Goal: Information Seeking & Learning: Learn about a topic

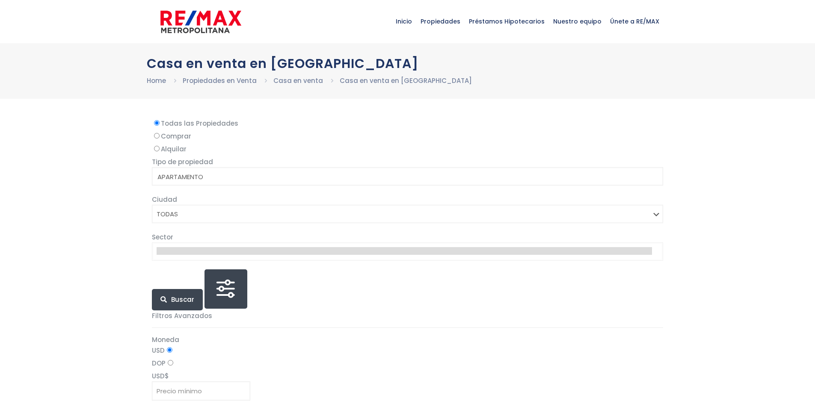
select select
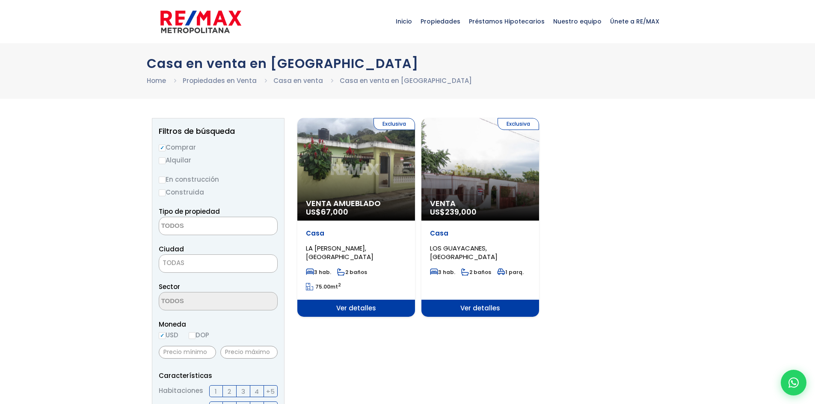
click at [333, 183] on div "Exclusiva Venta Amueblado US$ 67,000" at bounding box center [356, 169] width 118 height 103
click at [367, 179] on div "Exclusiva Venta Amueblado US$ 67,000" at bounding box center [356, 169] width 118 height 103
click at [345, 310] on span "Ver detalles" at bounding box center [356, 308] width 118 height 17
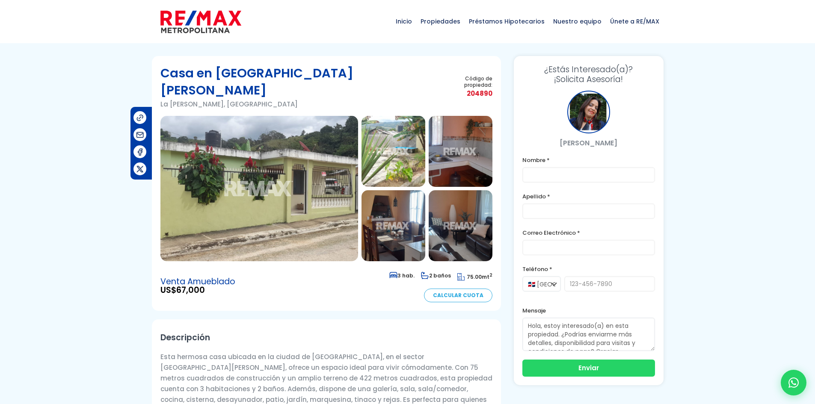
click at [411, 135] on img at bounding box center [394, 151] width 64 height 71
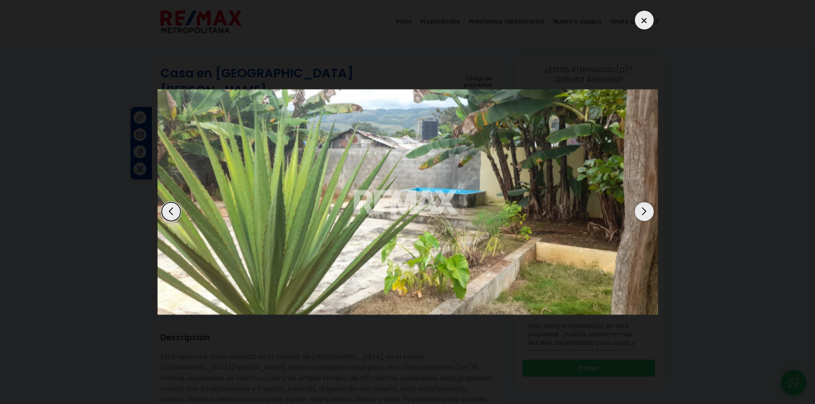
click at [650, 212] on div "Next slide" at bounding box center [644, 211] width 19 height 19
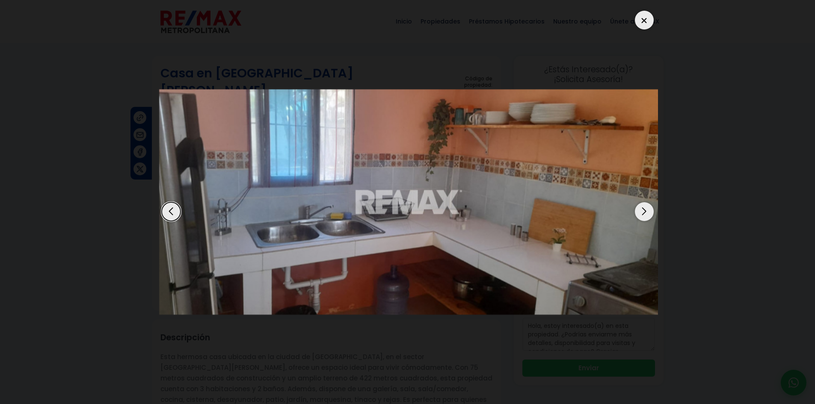
click at [168, 203] on div at bounding box center [407, 202] width 501 height 392
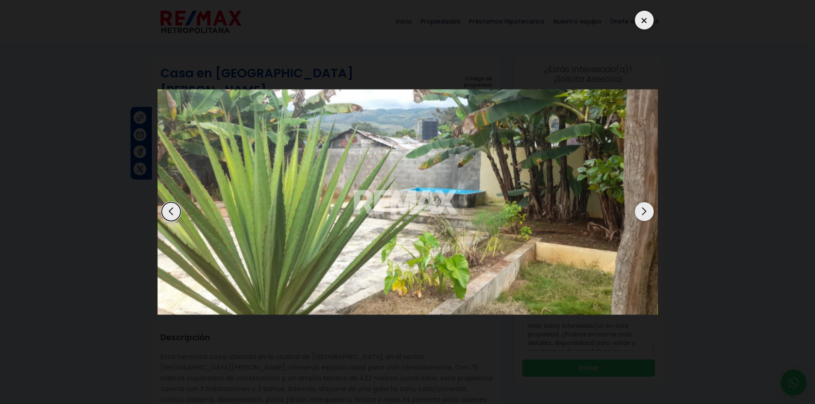
click at [650, 210] on div "Next slide" at bounding box center [644, 211] width 19 height 19
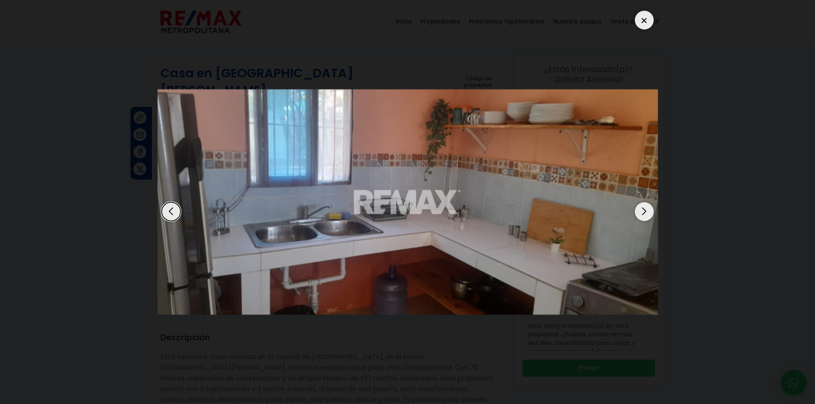
click at [649, 210] on div "Next slide" at bounding box center [644, 211] width 19 height 19
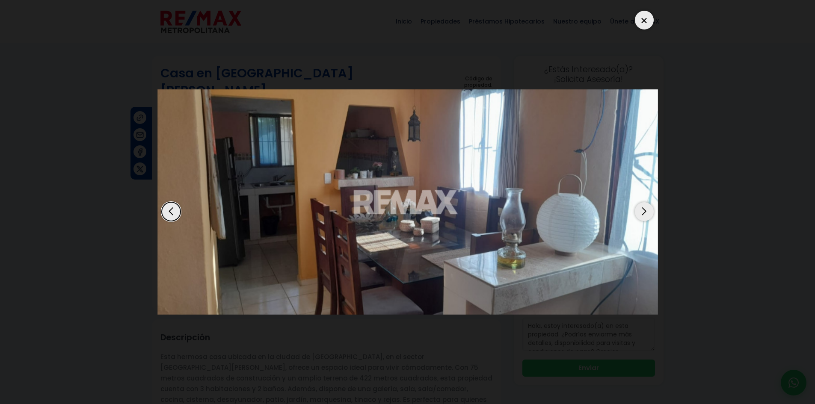
click at [649, 210] on div "Next slide" at bounding box center [644, 211] width 19 height 19
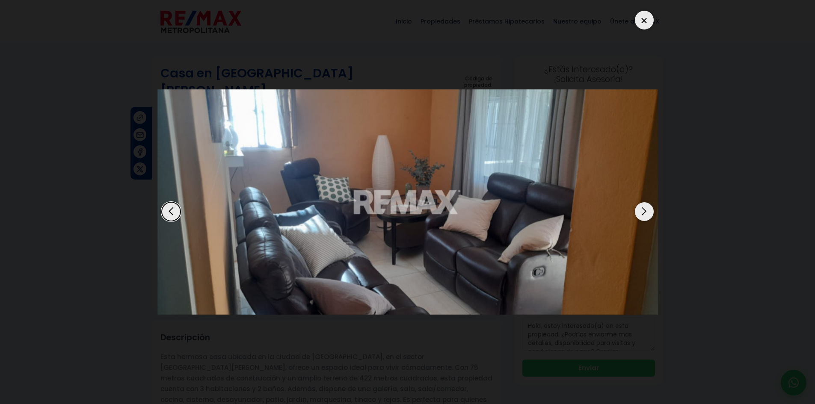
click at [649, 210] on div "Next slide" at bounding box center [644, 211] width 19 height 19
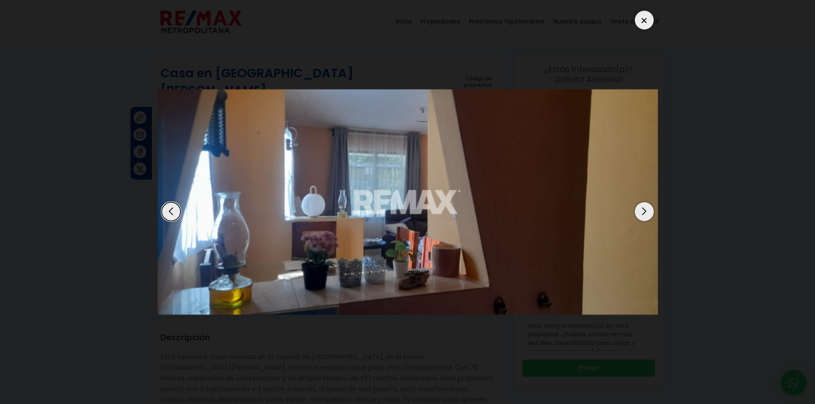
click at [649, 210] on div "Next slide" at bounding box center [644, 211] width 19 height 19
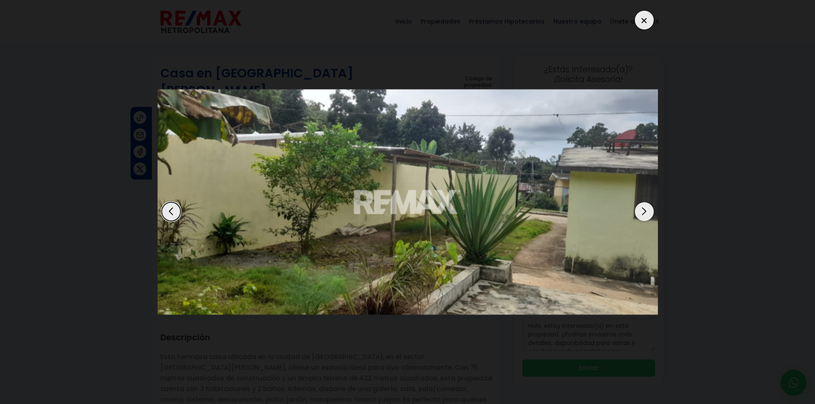
click at [649, 210] on div "Next slide" at bounding box center [644, 211] width 19 height 19
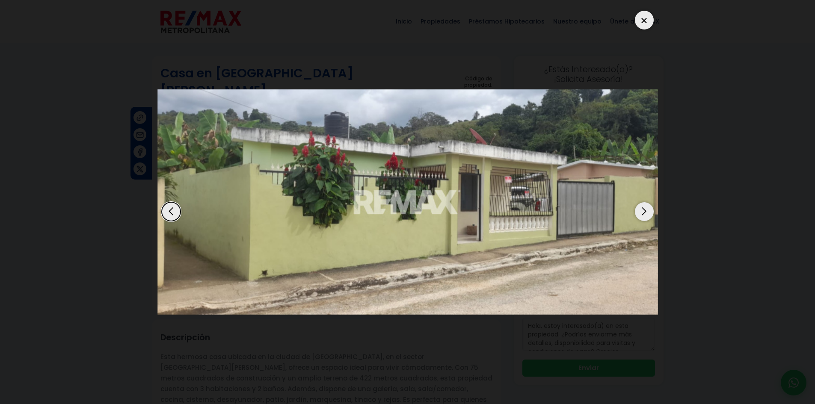
click at [649, 210] on div "Next slide" at bounding box center [644, 211] width 19 height 19
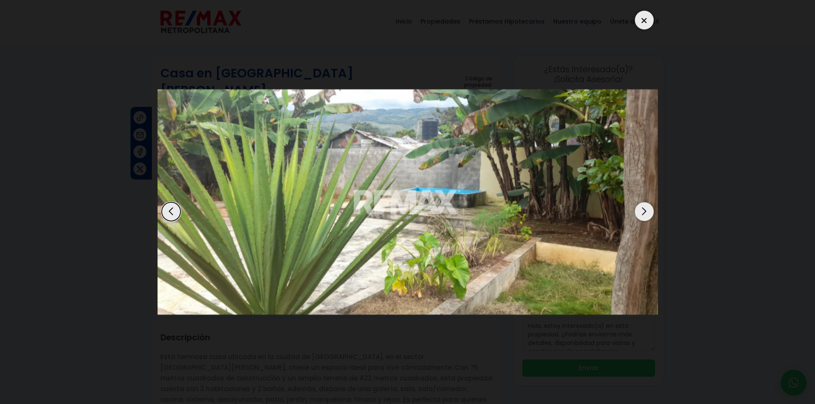
click at [641, 24] on div at bounding box center [644, 20] width 19 height 19
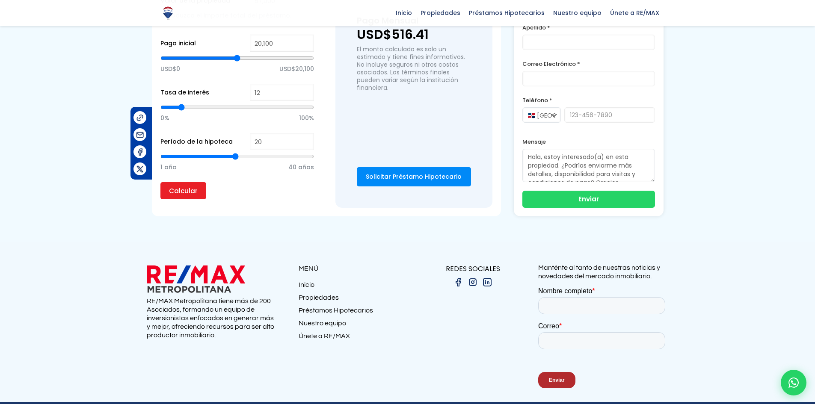
scroll to position [309, 0]
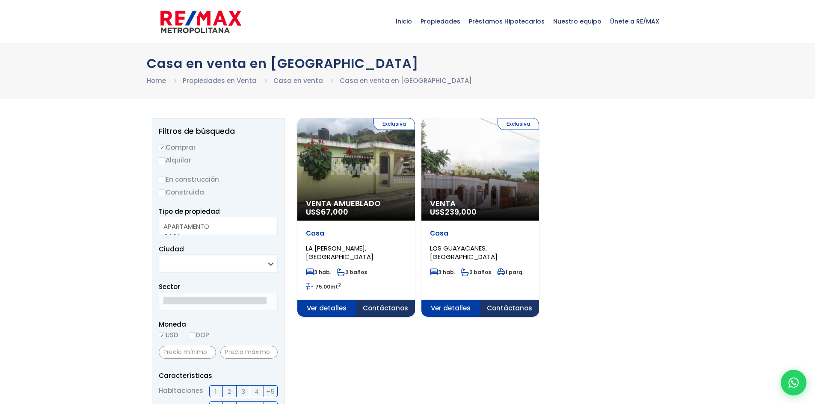
select select
